Goal: Navigation & Orientation: Find specific page/section

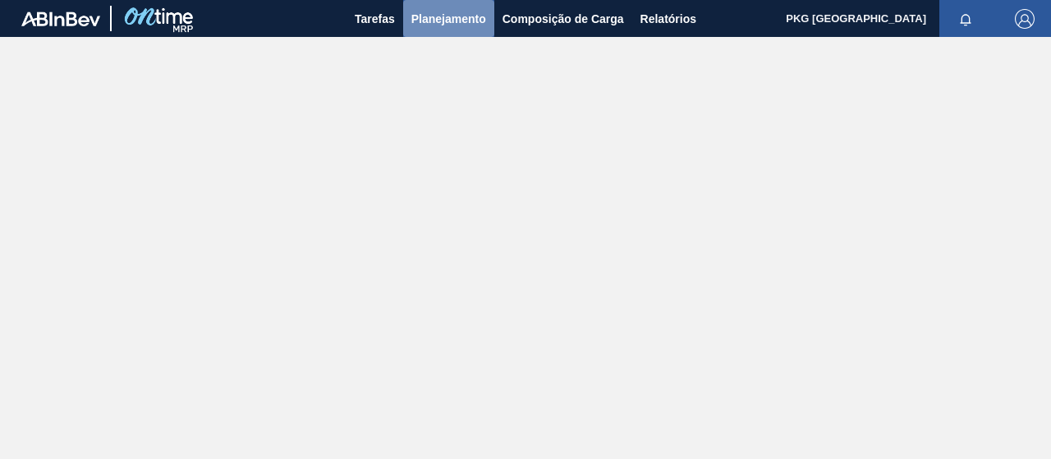
click at [470, 21] on font "Planejamento" at bounding box center [448, 18] width 75 height 13
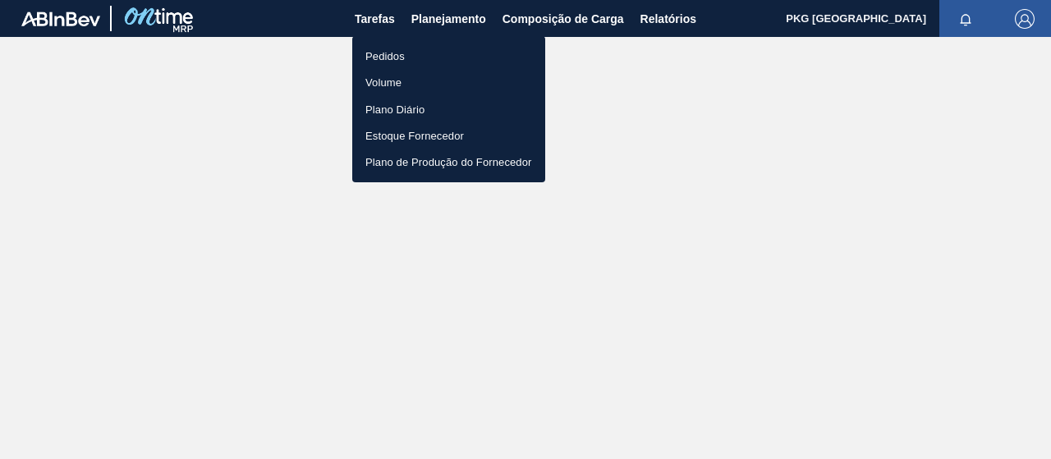
click at [434, 55] on li "Pedidos" at bounding box center [448, 56] width 193 height 26
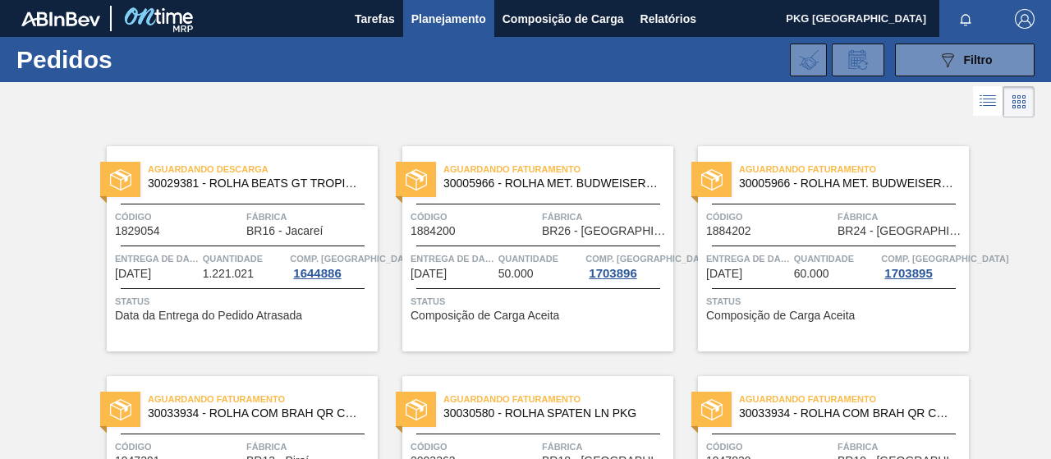
click at [442, 15] on font "Planejamento" at bounding box center [448, 18] width 75 height 13
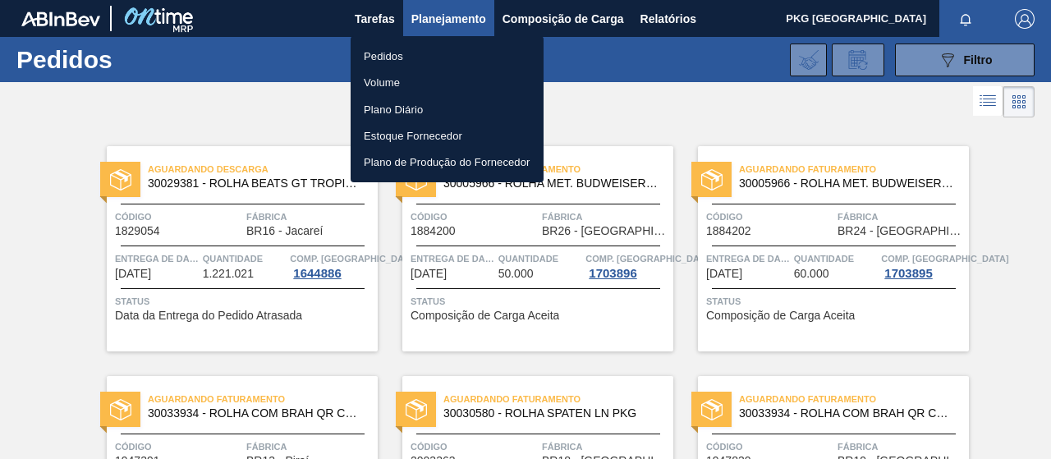
click at [654, 127] on div at bounding box center [525, 229] width 1051 height 459
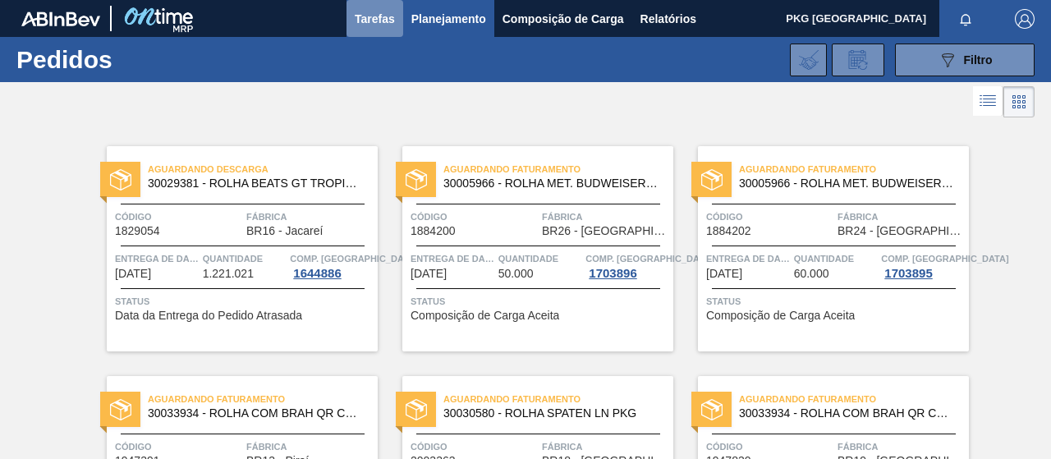
click at [370, 18] on font "Tarefas" at bounding box center [375, 18] width 40 height 13
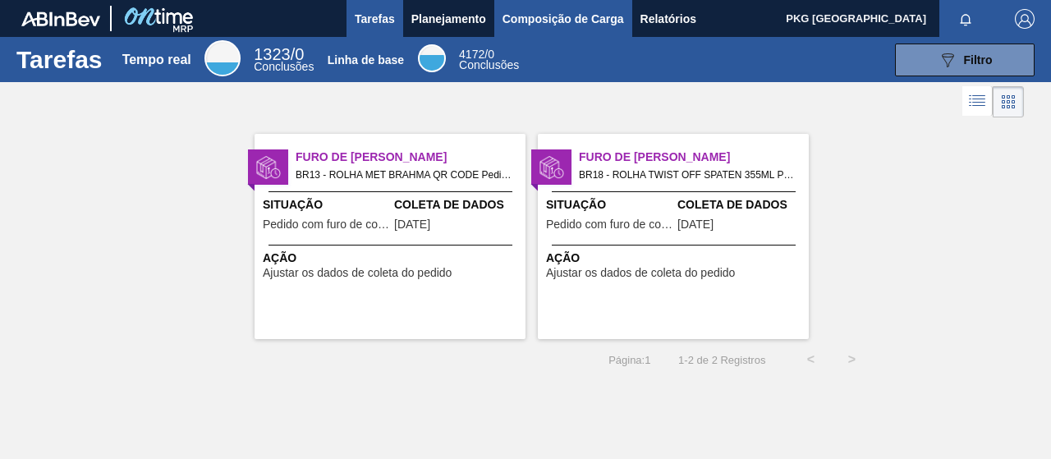
click at [565, 17] on font "Composição de Carga" at bounding box center [564, 18] width 122 height 13
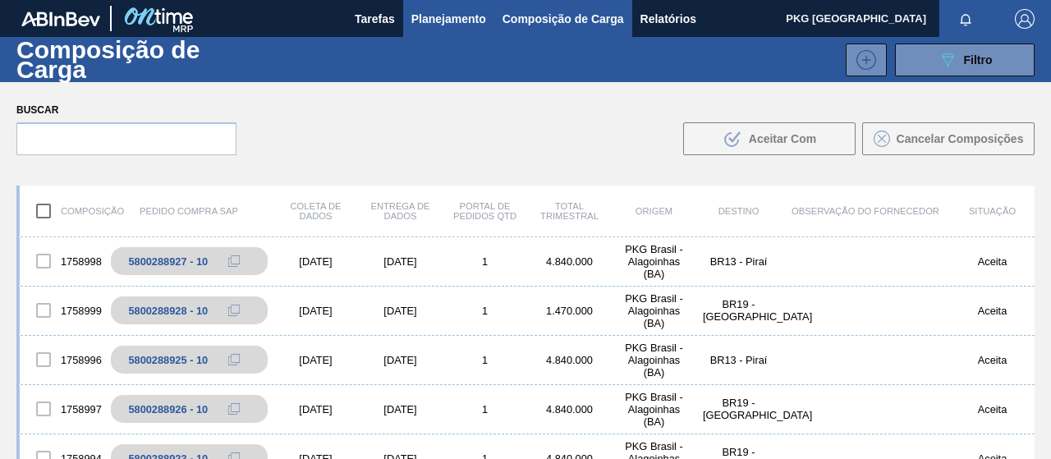
click at [462, 21] on font "Planejamento" at bounding box center [448, 18] width 75 height 13
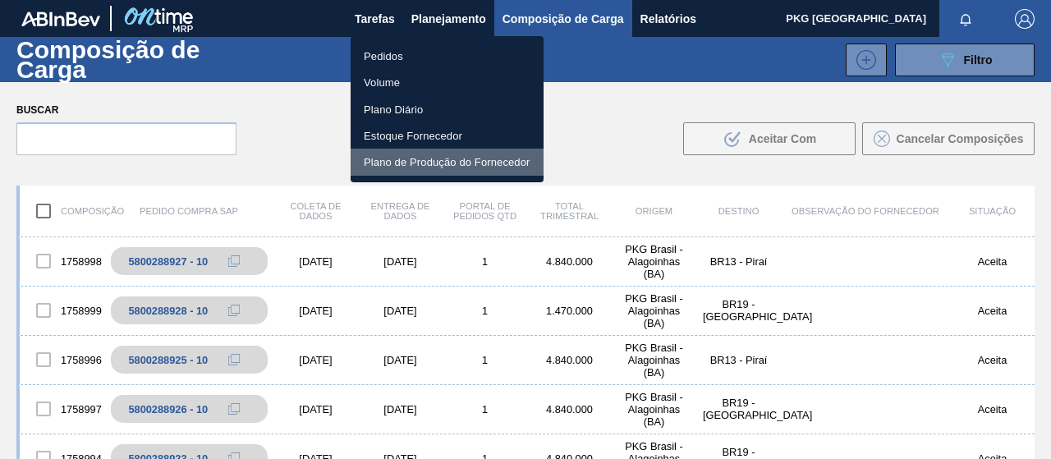
click at [513, 163] on font "Plano de Produção do Fornecedor" at bounding box center [447, 162] width 167 height 12
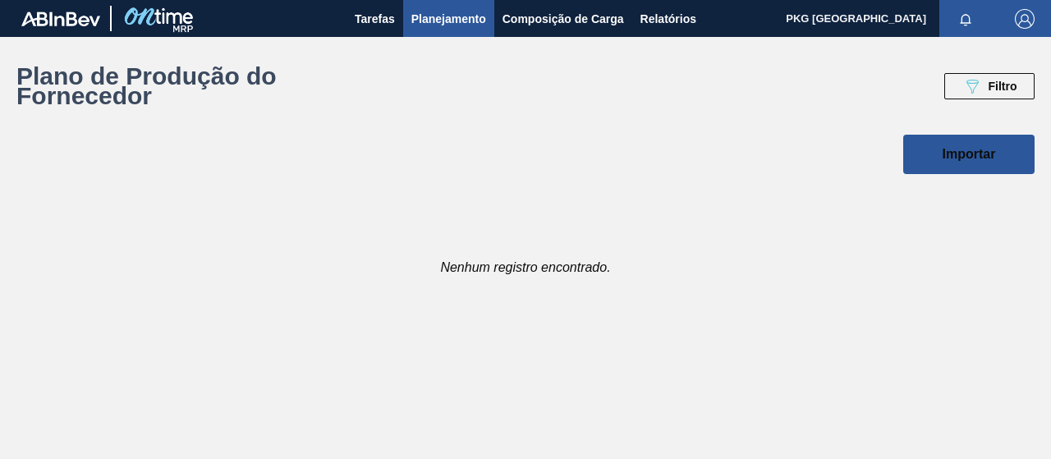
click at [462, 20] on font "Planejamento" at bounding box center [448, 18] width 75 height 13
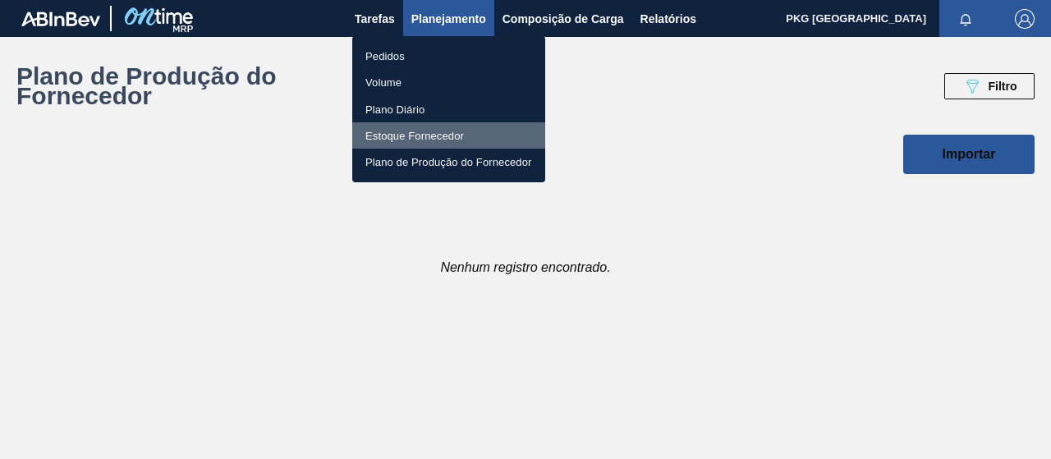
click at [447, 139] on font "Estoque Fornecedor" at bounding box center [414, 136] width 99 height 12
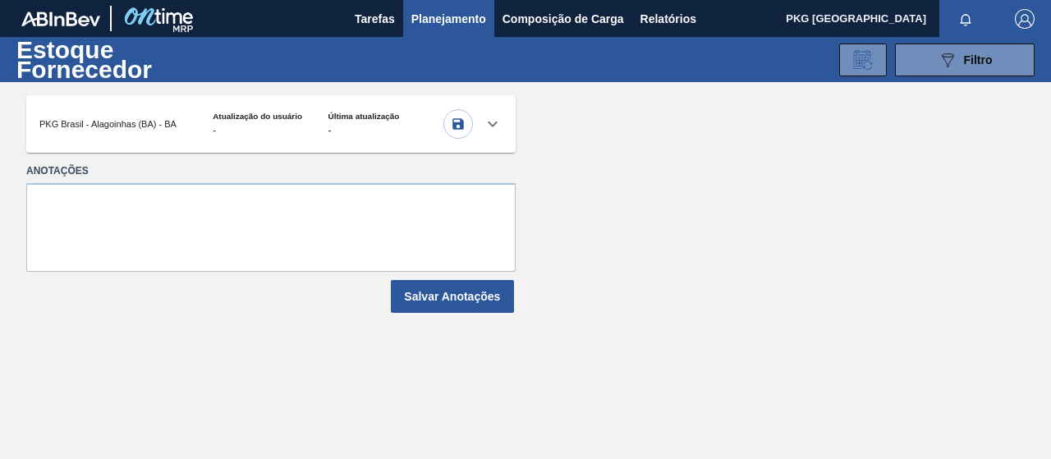
click at [454, 19] on font "Planejamento" at bounding box center [448, 18] width 75 height 13
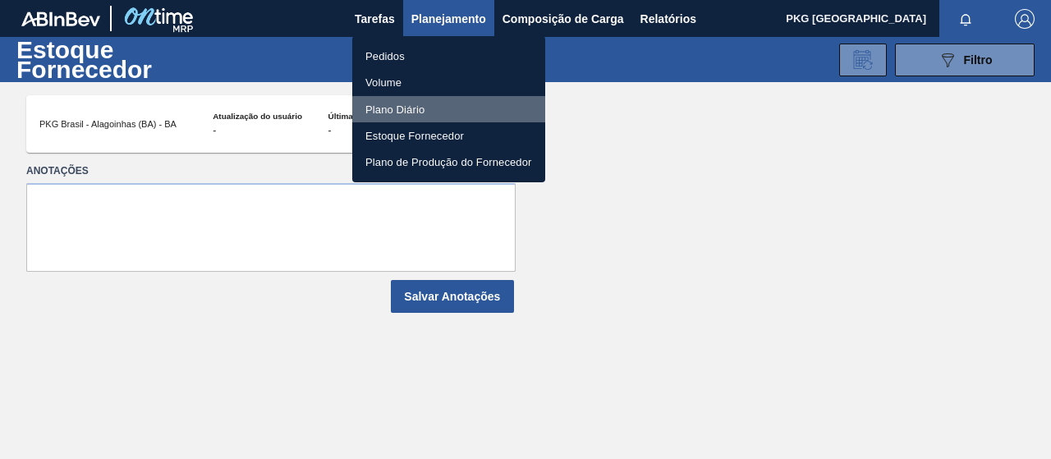
click at [434, 113] on li "Plano Diário" at bounding box center [448, 109] width 193 height 26
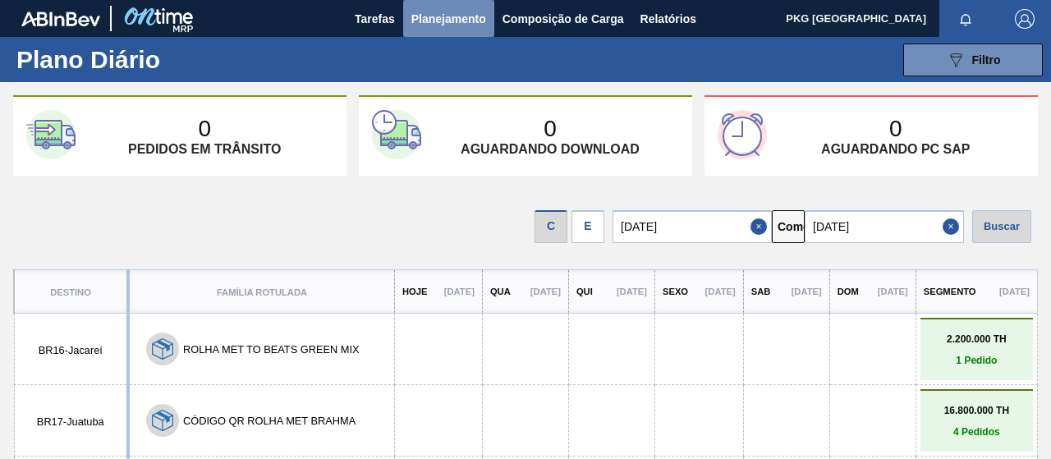
click at [450, 12] on font "Planejamento" at bounding box center [448, 18] width 75 height 13
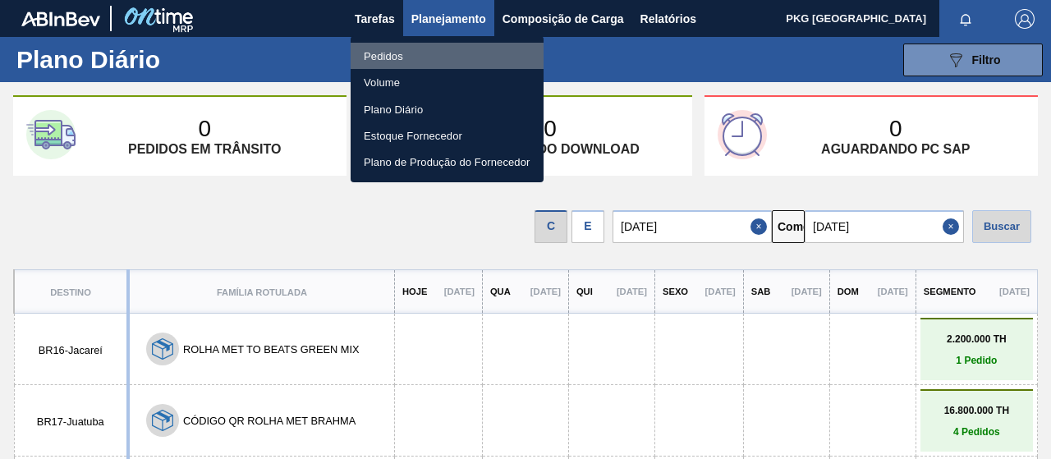
click at [439, 48] on li "Pedidos" at bounding box center [447, 56] width 193 height 26
